Goal: Navigation & Orientation: Find specific page/section

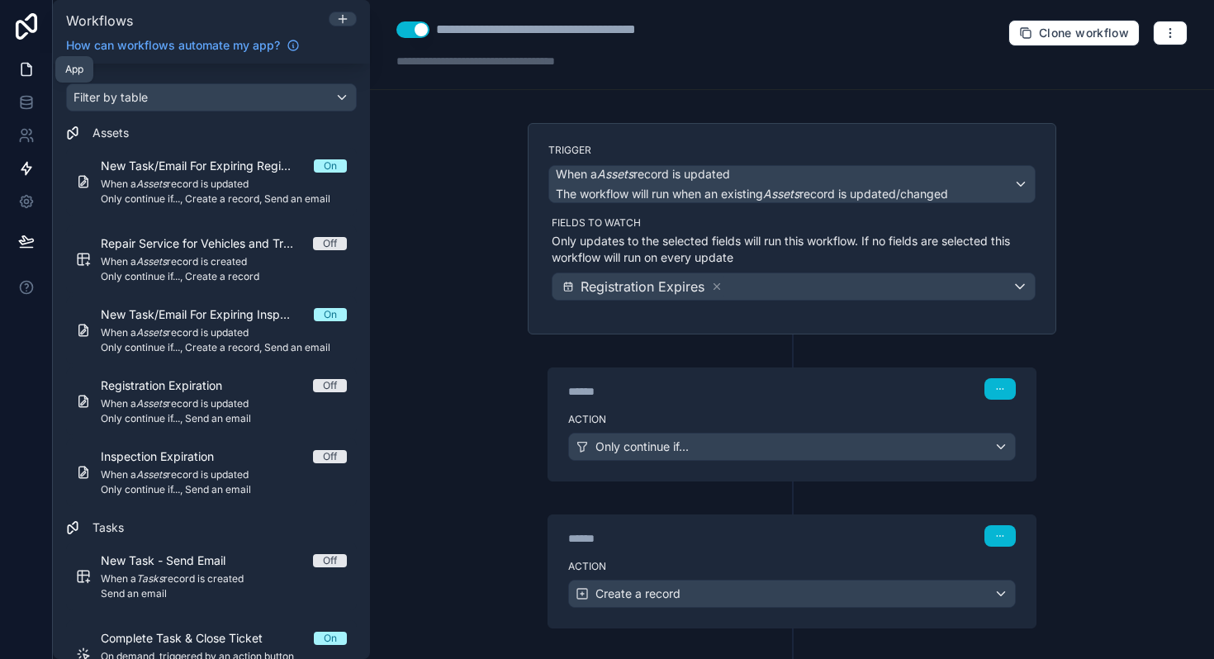
click at [26, 64] on icon at bounding box center [26, 69] width 17 height 17
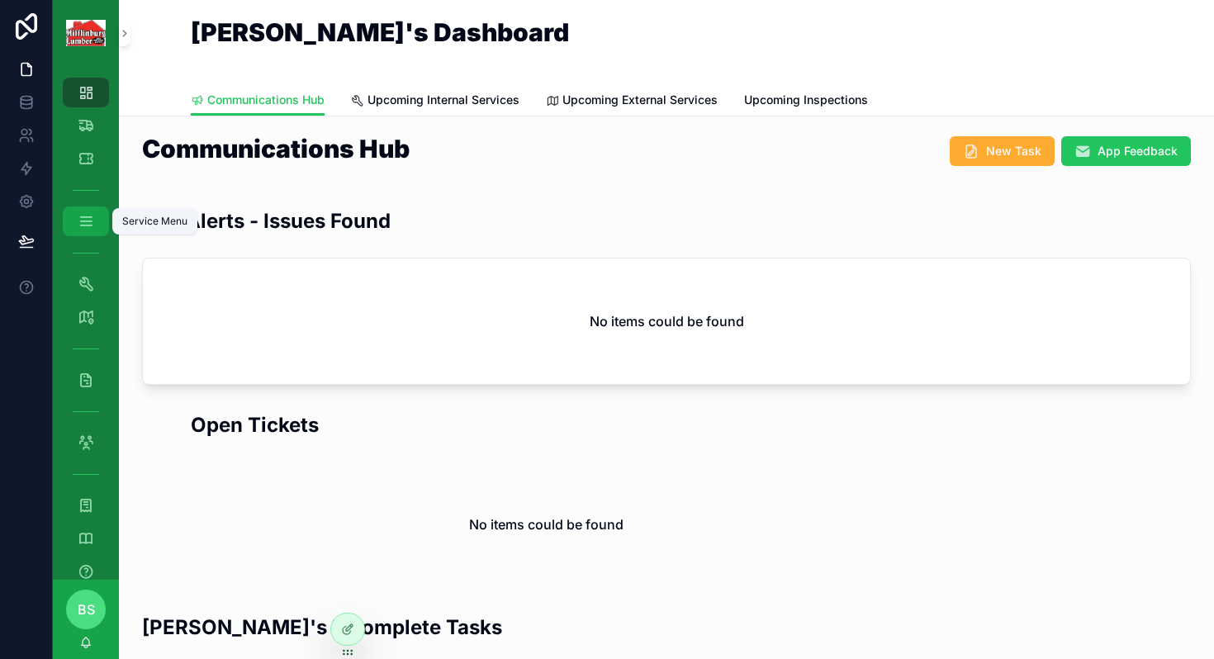
click at [81, 226] on icon "scrollable content" at bounding box center [86, 221] width 17 height 17
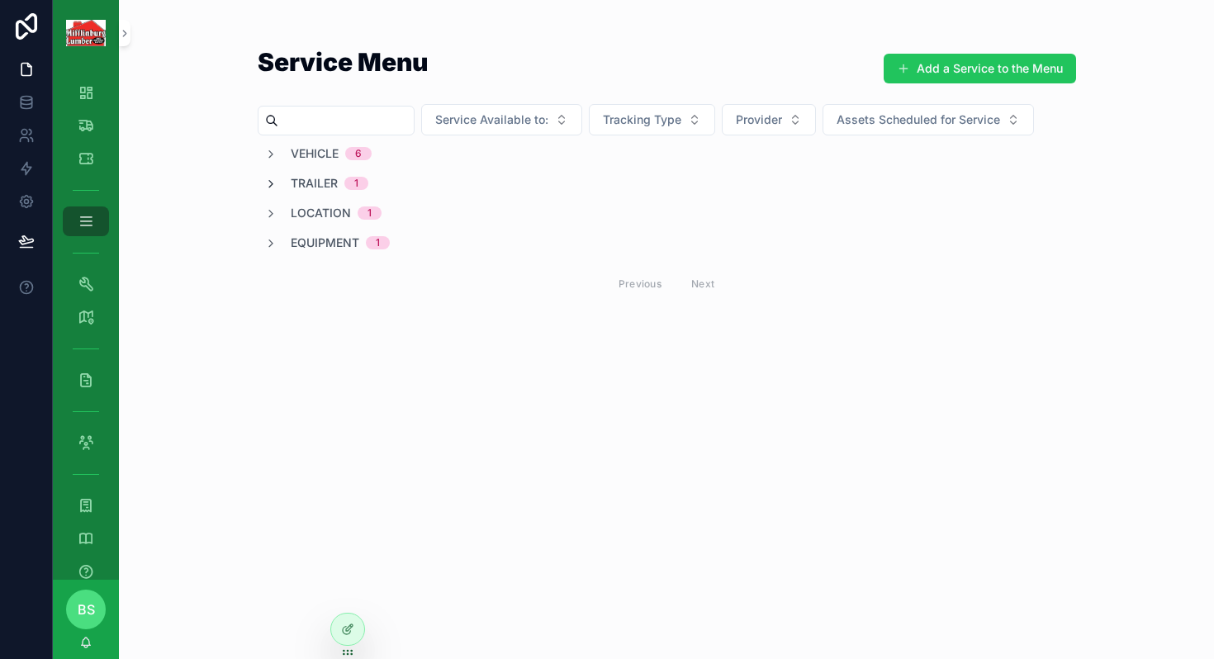
click at [267, 188] on icon "scrollable content" at bounding box center [270, 184] width 13 height 13
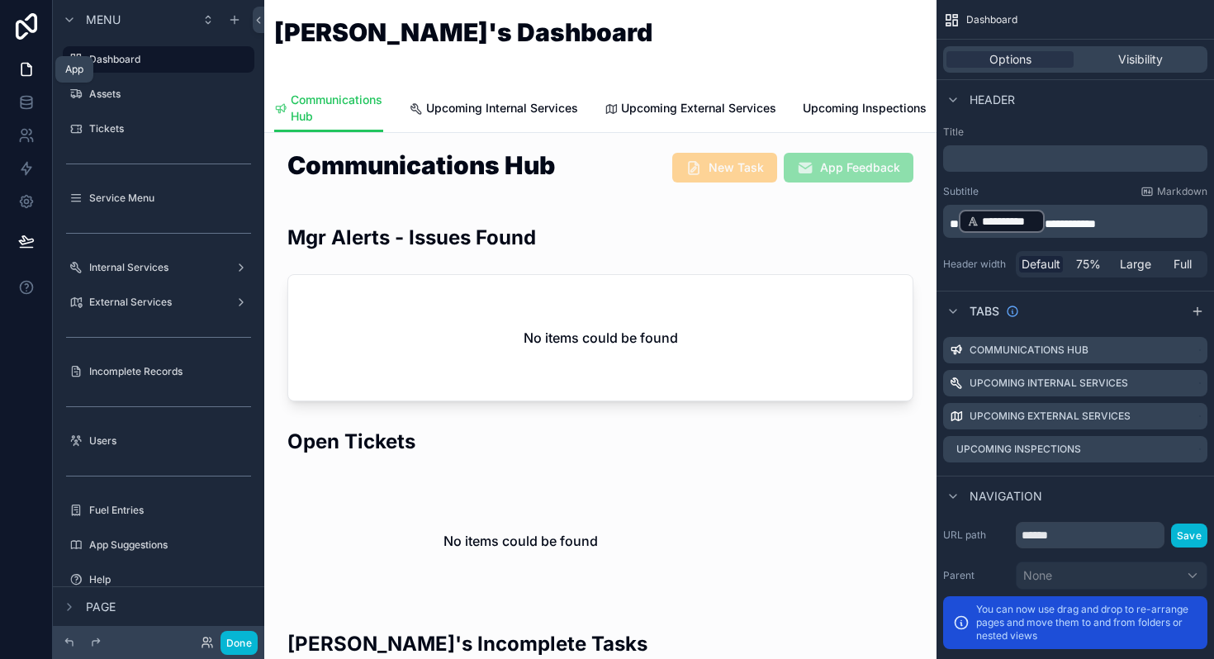
click at [31, 61] on icon at bounding box center [26, 69] width 17 height 17
click at [248, 649] on button "Done" at bounding box center [238, 643] width 37 height 24
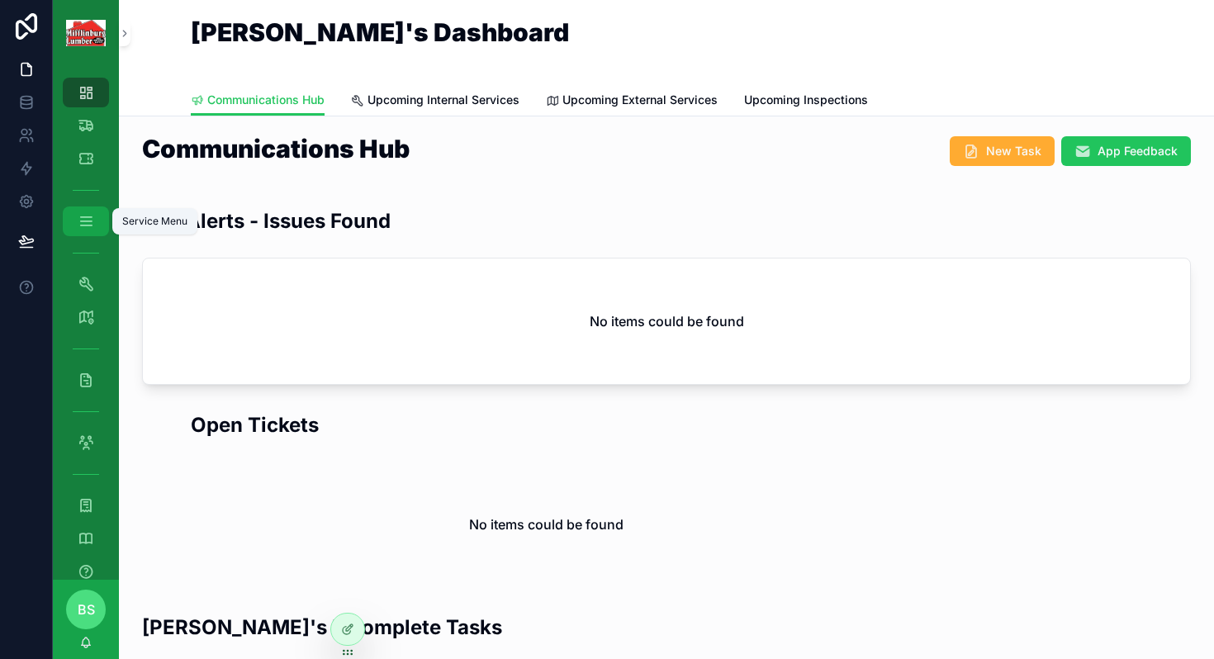
click at [75, 219] on div "Service Menu" at bounding box center [86, 221] width 26 height 26
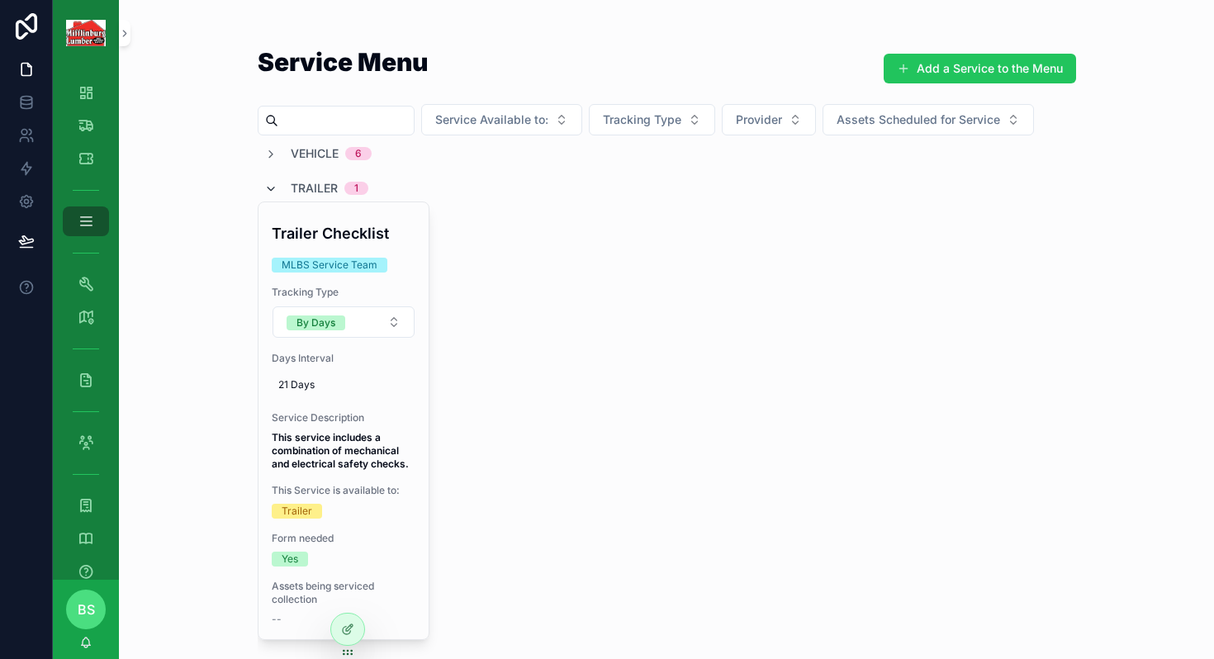
click at [272, 189] on icon "scrollable content" at bounding box center [270, 188] width 13 height 13
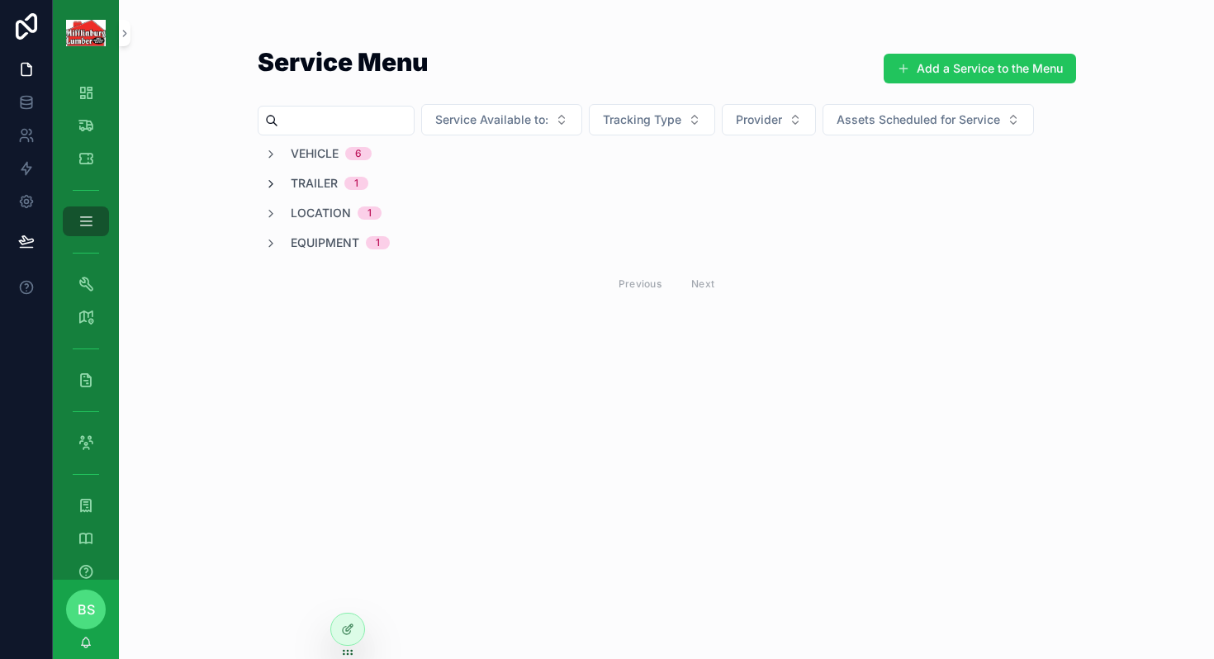
click at [272, 189] on icon "scrollable content" at bounding box center [270, 184] width 13 height 13
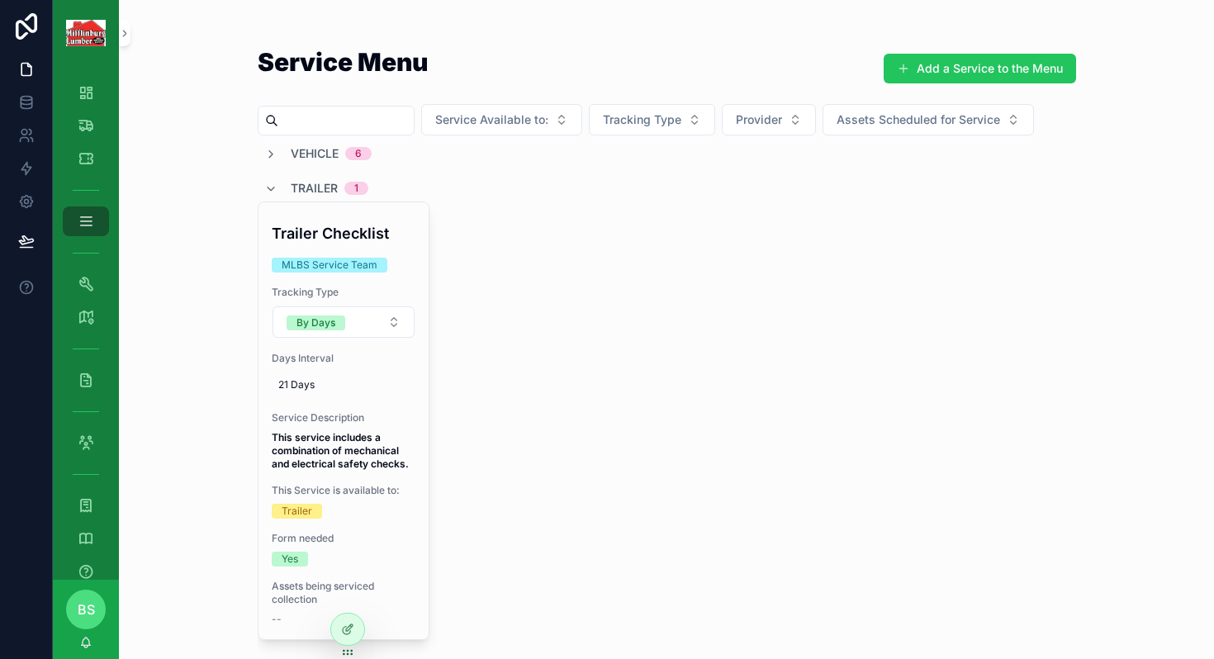
click at [594, 191] on div "Trailer 1" at bounding box center [667, 188] width 818 height 26
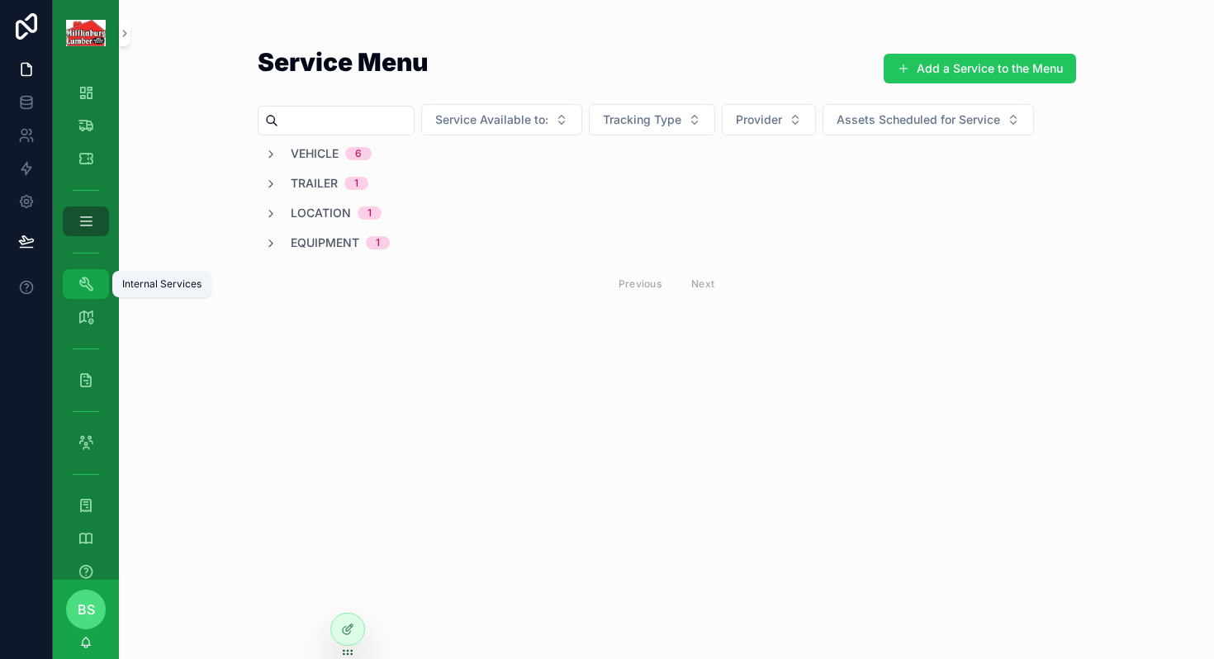
click at [87, 285] on icon "scrollable content" at bounding box center [86, 284] width 17 height 17
